Goal: Transaction & Acquisition: Purchase product/service

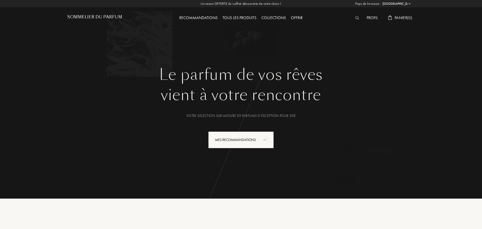
select select "FR"
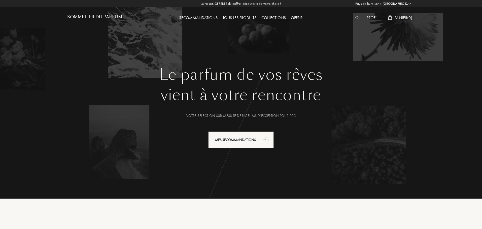
click at [357, 18] on img at bounding box center [357, 18] width 4 height 4
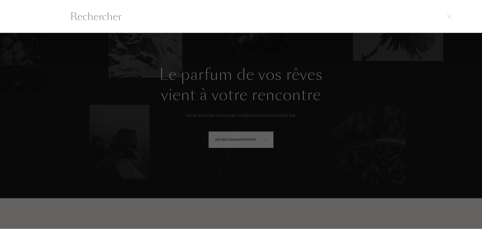
scroll to position [0, 0]
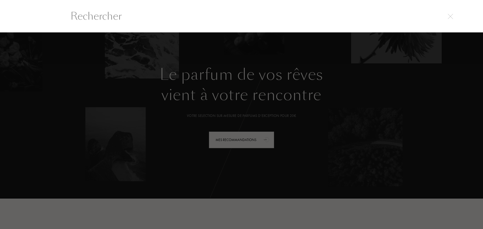
paste input "White Rice"
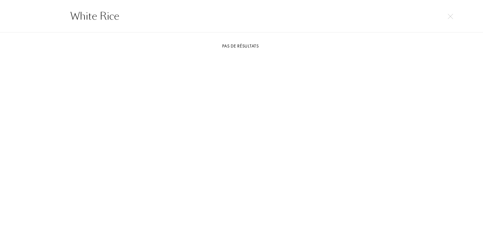
type input "White Rice"
click at [302, 111] on div "Pas de résultats" at bounding box center [241, 141] width 362 height 197
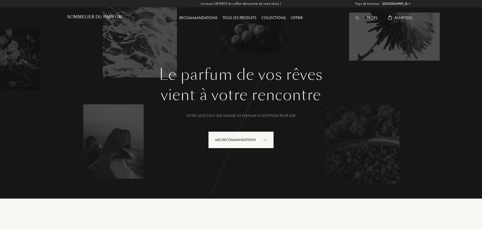
click at [237, 16] on div "Tous les produits" at bounding box center [239, 18] width 39 height 7
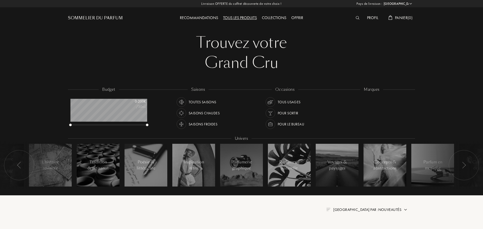
select select "FR"
click at [358, 18] on div at bounding box center [357, 18] width 11 height 7
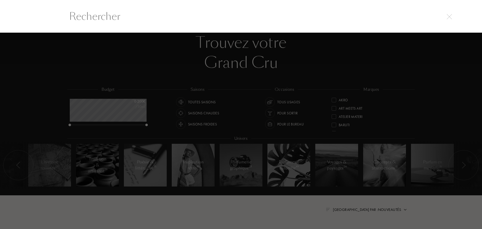
scroll to position [0, 0]
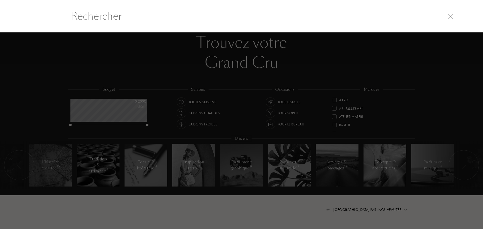
click at [357, 18] on input "text" at bounding box center [241, 16] width 362 height 15
paste input "Taipei One Day"
type input "Taipei One Day"
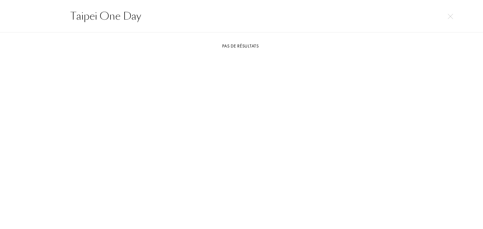
drag, startPoint x: 231, startPoint y: 23, endPoint x: 28, endPoint y: 10, distance: 203.4
click at [28, 10] on div "Taipei One Day" at bounding box center [241, 16] width 483 height 33
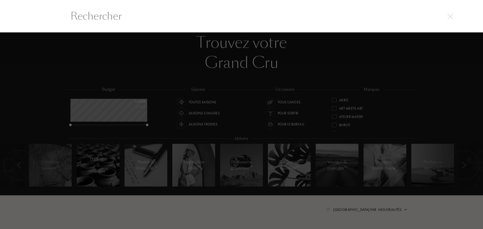
click at [162, 66] on div at bounding box center [241, 130] width 483 height 197
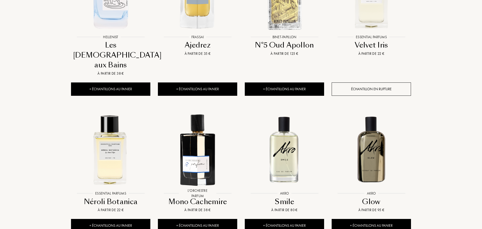
scroll to position [352, 0]
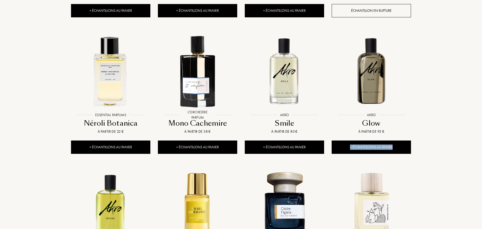
drag, startPoint x: 481, startPoint y: 113, endPoint x: 481, endPoint y: 128, distance: 14.8
click at [481, 128] on div "Pays de livraison : Afghanistan Afrique du Sud Albanie Algérie Allemagne Andorr…" at bounding box center [241, 75] width 482 height 855
click at [446, 114] on div "Pays de livraison : Afghanistan Afrique du Sud Albanie Algérie Allemagne Andorr…" at bounding box center [241, 75] width 482 height 855
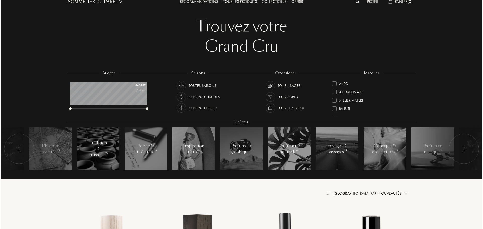
scroll to position [0, 0]
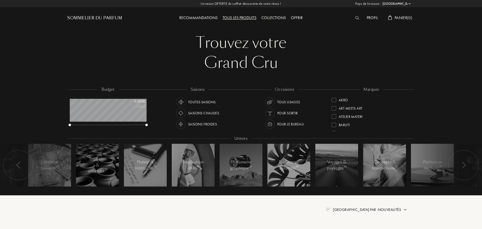
click at [356, 19] on img at bounding box center [357, 18] width 4 height 4
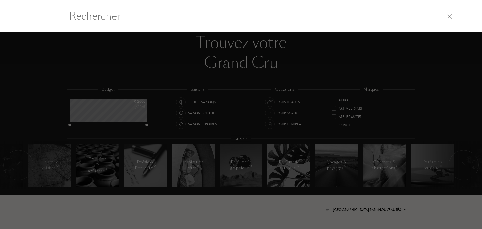
scroll to position [0, 0]
click at [375, 57] on div at bounding box center [241, 130] width 483 height 197
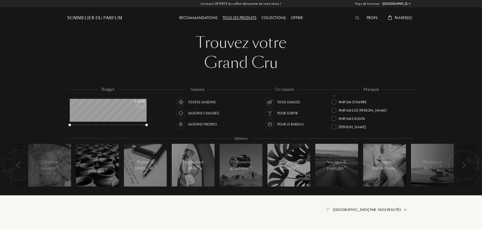
scroll to position [183, 0]
click at [253, 18] on div "Tous les produits" at bounding box center [239, 18] width 39 height 7
select select "FR"
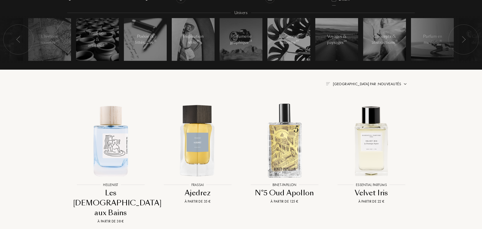
click at [392, 83] on span "Trier par : Nouveautés" at bounding box center [367, 84] width 68 height 5
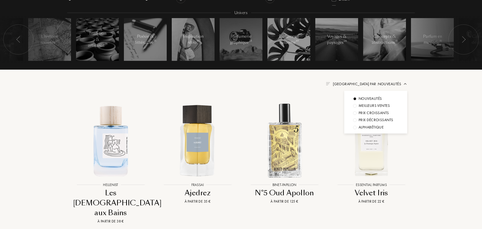
click at [392, 83] on span "Trier par : Nouveautés" at bounding box center [367, 84] width 68 height 5
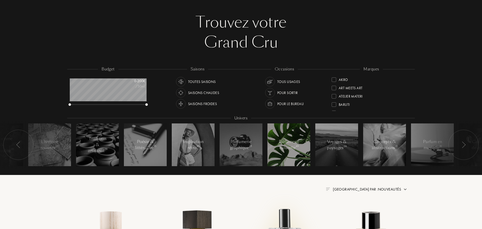
scroll to position [0, 0]
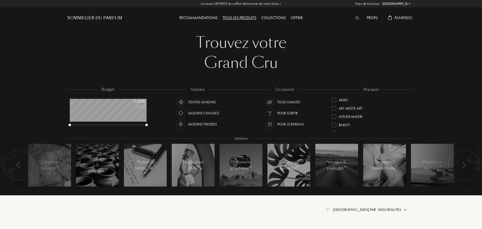
click at [195, 16] on div "Recommandations" at bounding box center [198, 18] width 43 height 7
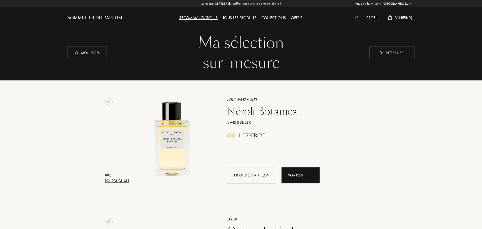
select select "FR"
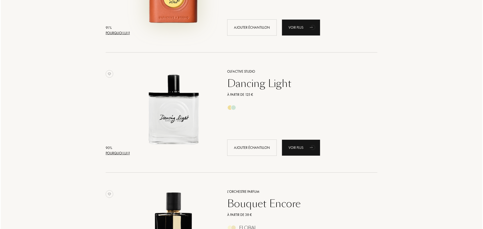
scroll to position [629, 0]
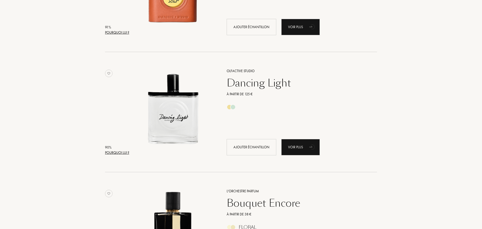
click at [124, 153] on div "Pourquoi lui ?" at bounding box center [117, 152] width 24 height 5
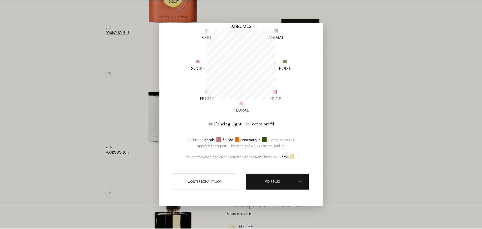
scroll to position [64, 0]
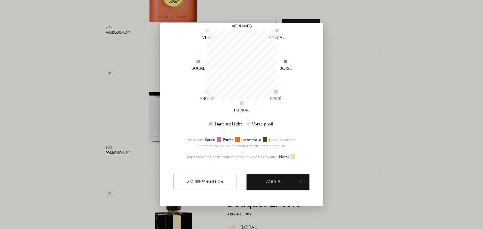
click at [348, 135] on div at bounding box center [241, 114] width 483 height 229
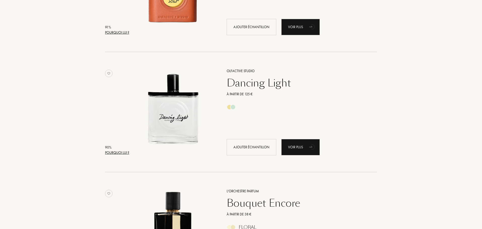
click at [257, 86] on div "Dancing Light" at bounding box center [296, 83] width 147 height 12
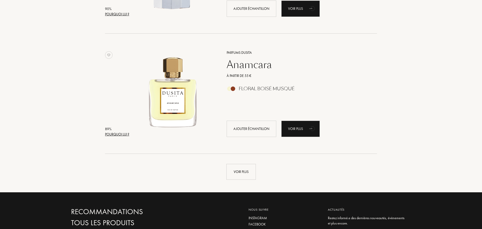
scroll to position [1132, 0]
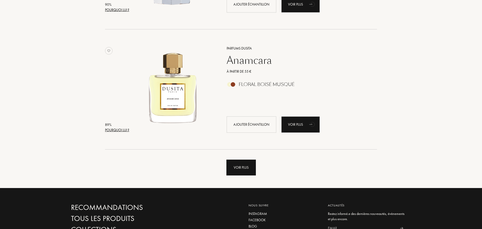
click at [251, 166] on div "Voir plus" at bounding box center [240, 168] width 29 height 16
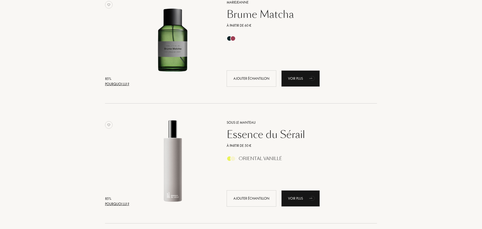
scroll to position [1962, 0]
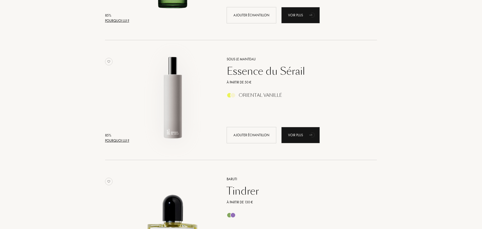
click at [167, 125] on img at bounding box center [173, 98] width 84 height 84
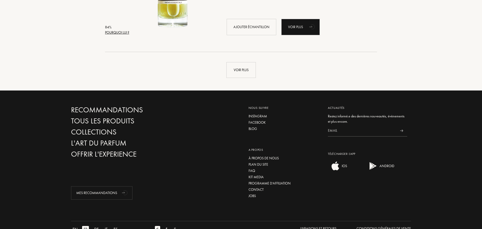
scroll to position [2441, 0]
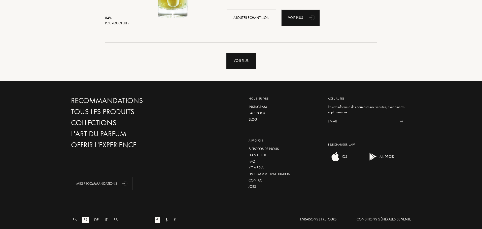
click at [227, 59] on div "Voir plus" at bounding box center [240, 61] width 29 height 16
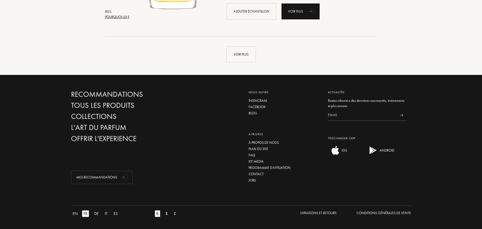
scroll to position [3649, 0]
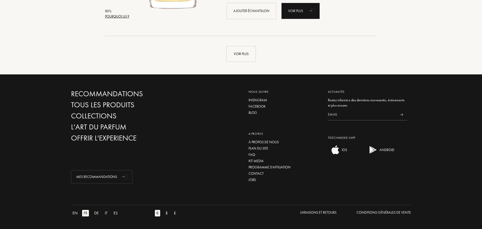
drag, startPoint x: 481, startPoint y: 224, endPoint x: 481, endPoint y: 209, distance: 14.6
click at [481, 209] on div "EN FR DE IT ES € $ £ Livraisons et Retours Conditions Générales de Vente" at bounding box center [241, 216] width 482 height 27
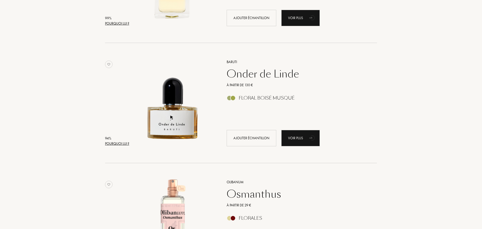
scroll to position [0, 0]
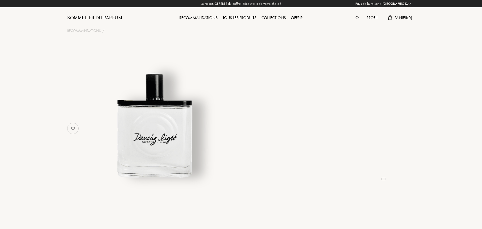
select select "FR"
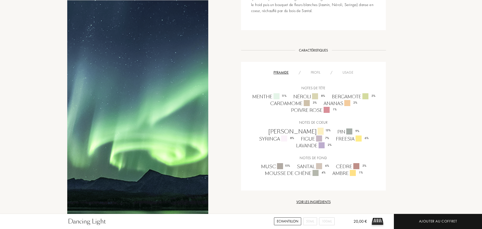
scroll to position [277, 0]
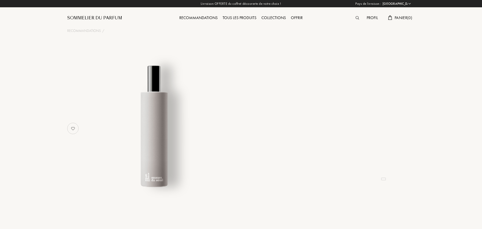
select select "FR"
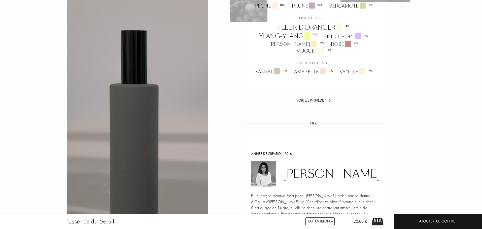
scroll to position [453, 0]
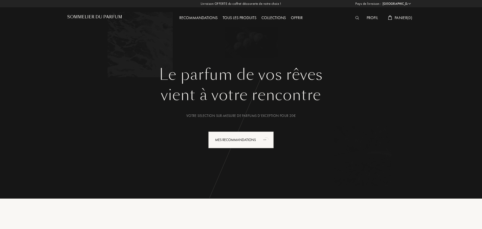
select select "FR"
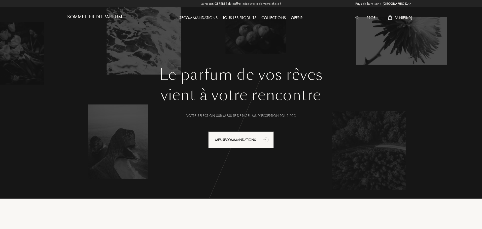
click at [359, 15] on div at bounding box center [357, 18] width 11 height 7
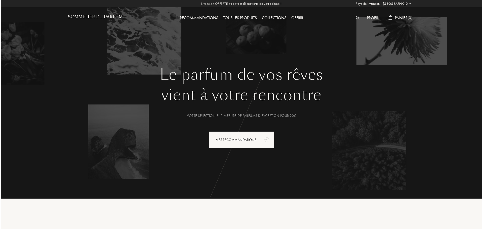
scroll to position [0, 0]
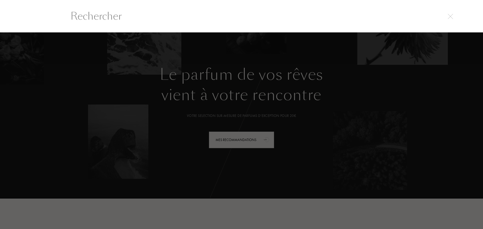
paste input "Philosykos"
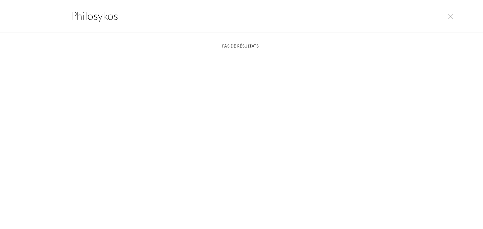
type input "Philosykos"
